Goal: Transaction & Acquisition: Purchase product/service

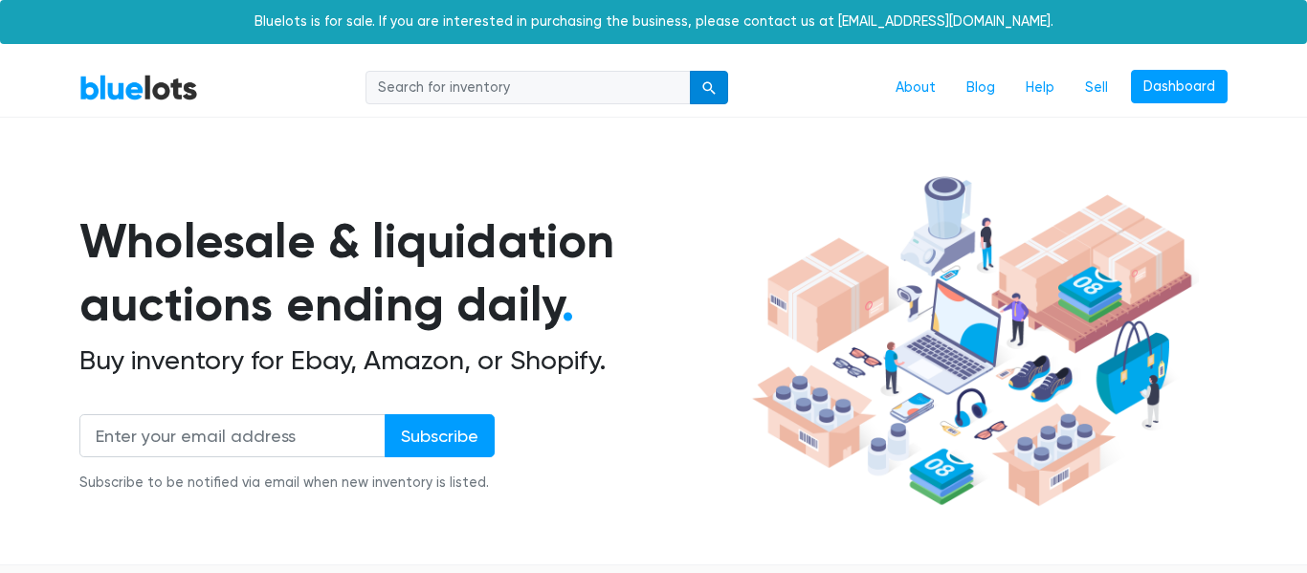
click at [711, 77] on button "submit" at bounding box center [709, 88] width 38 height 34
click at [650, 94] on input "search" at bounding box center [528, 88] width 325 height 34
type input "baby clothes"
click at [690, 71] on button "submit" at bounding box center [709, 88] width 38 height 34
